Goal: Task Accomplishment & Management: Manage account settings

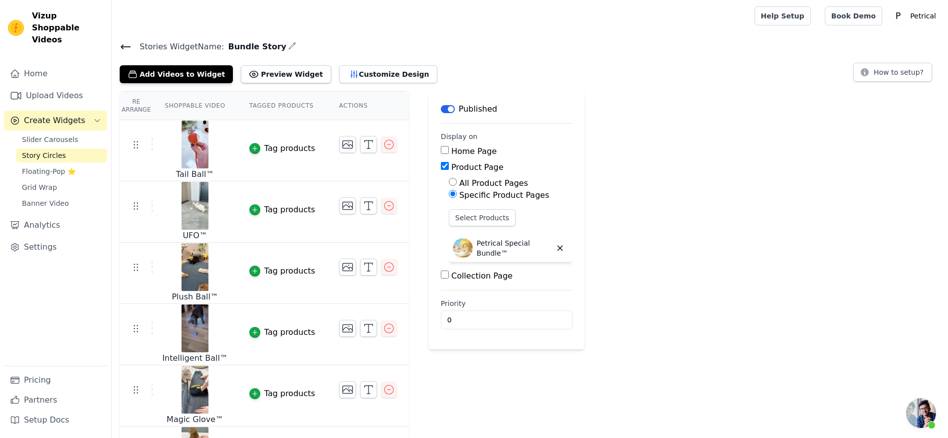
scroll to position [2233, 0]
click at [132, 53] on icon at bounding box center [126, 47] width 12 height 12
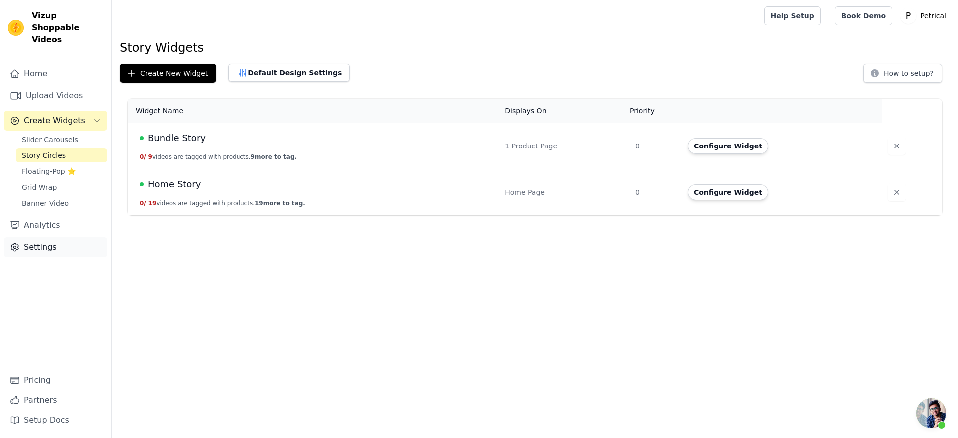
click at [48, 257] on link "Settings" at bounding box center [55, 247] width 103 height 20
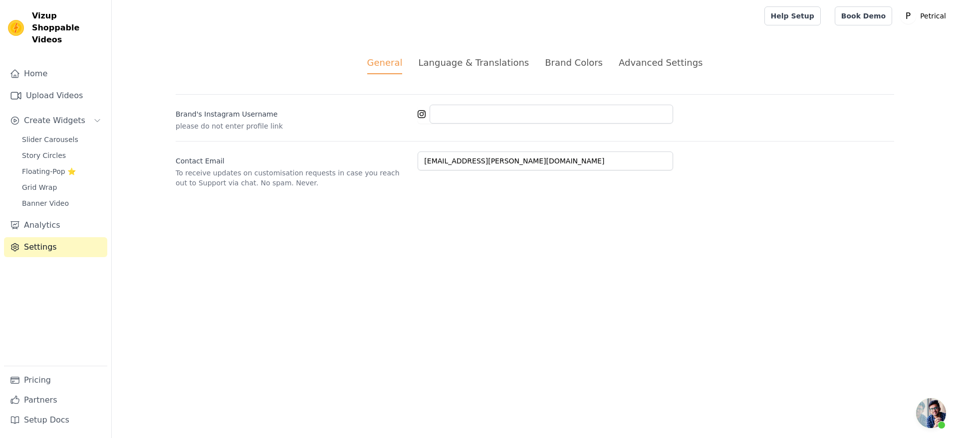
click at [643, 69] on div "Advanced Settings" at bounding box center [661, 62] width 84 height 13
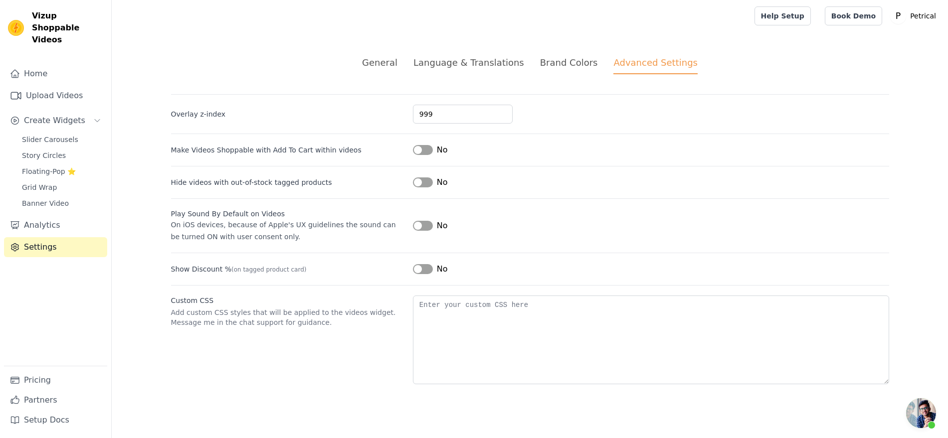
click at [433, 274] on button "Label" at bounding box center [423, 269] width 20 height 10
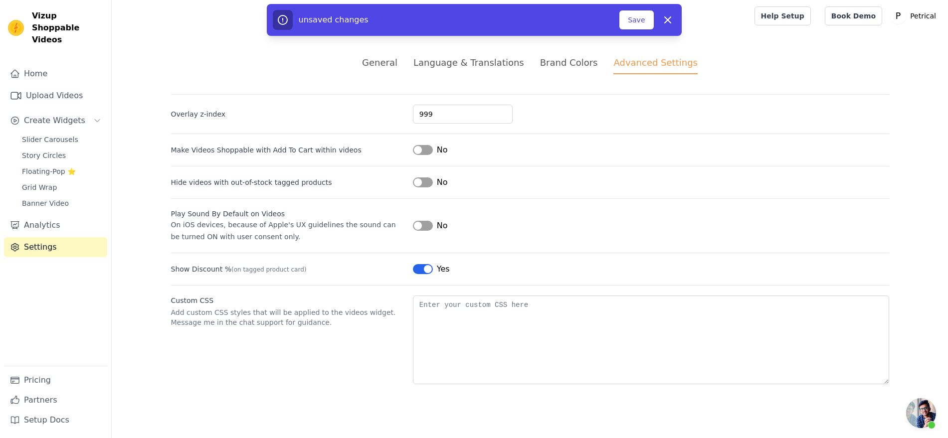
click at [433, 274] on button "Label" at bounding box center [423, 269] width 20 height 10
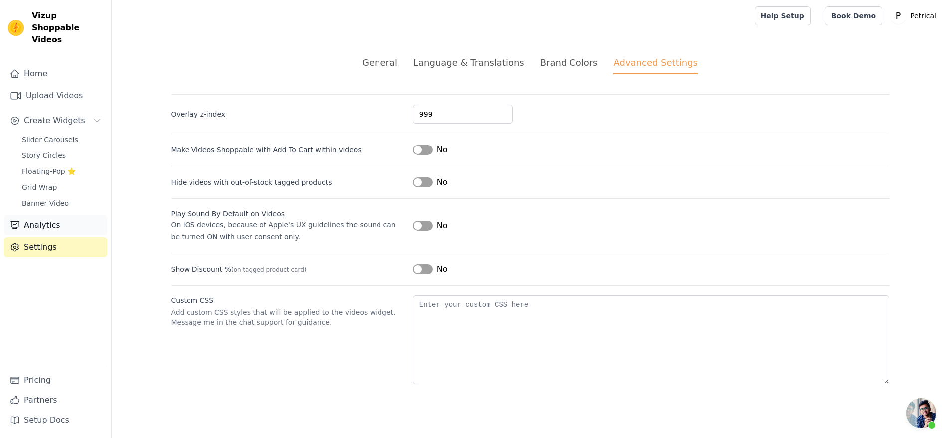
click at [39, 235] on link "Analytics" at bounding box center [55, 225] width 103 height 20
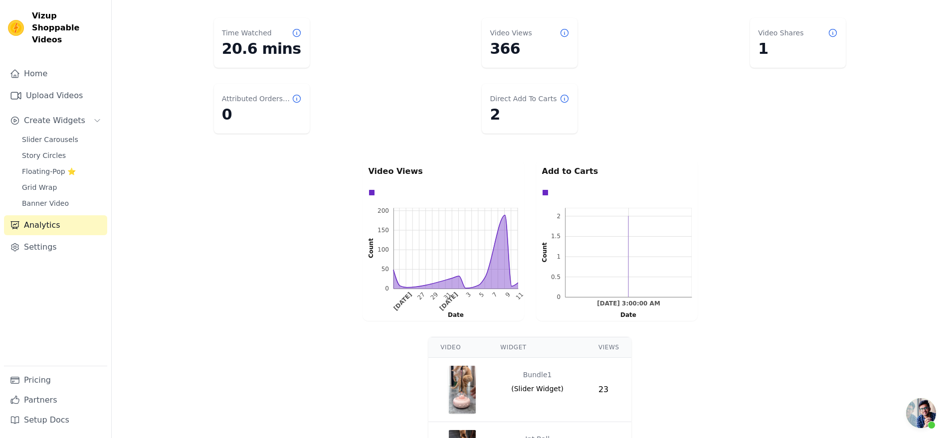
scroll to position [62, 0]
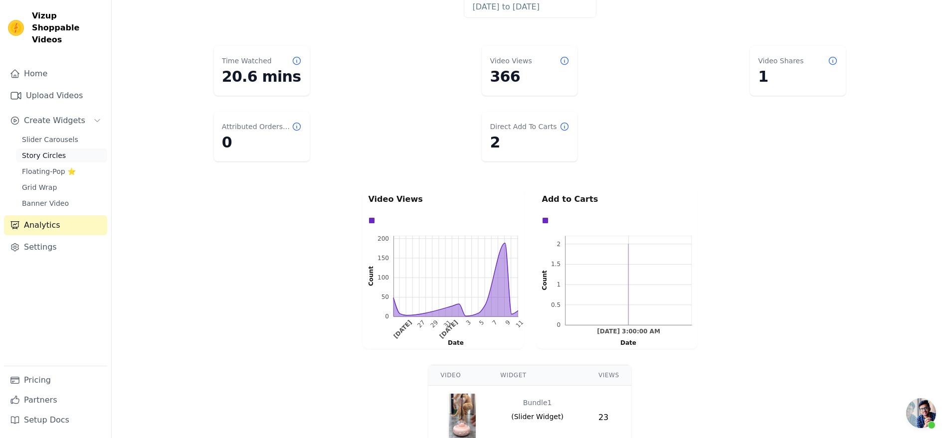
click at [60, 161] on span "Story Circles" at bounding box center [44, 156] width 44 height 10
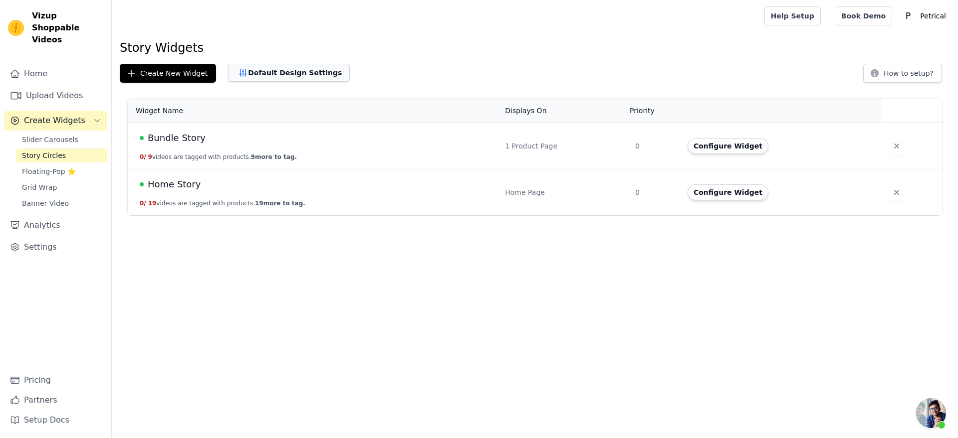
click at [345, 82] on button "Default Design Settings" at bounding box center [289, 73] width 122 height 18
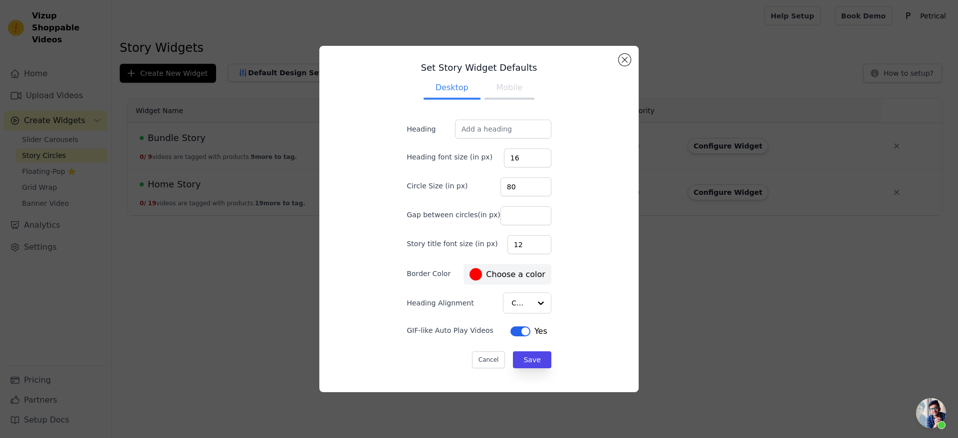
scroll to position [43, 0]
click at [631, 54] on button "Close modal" at bounding box center [625, 60] width 12 height 12
